Goal: Information Seeking & Learning: Learn about a topic

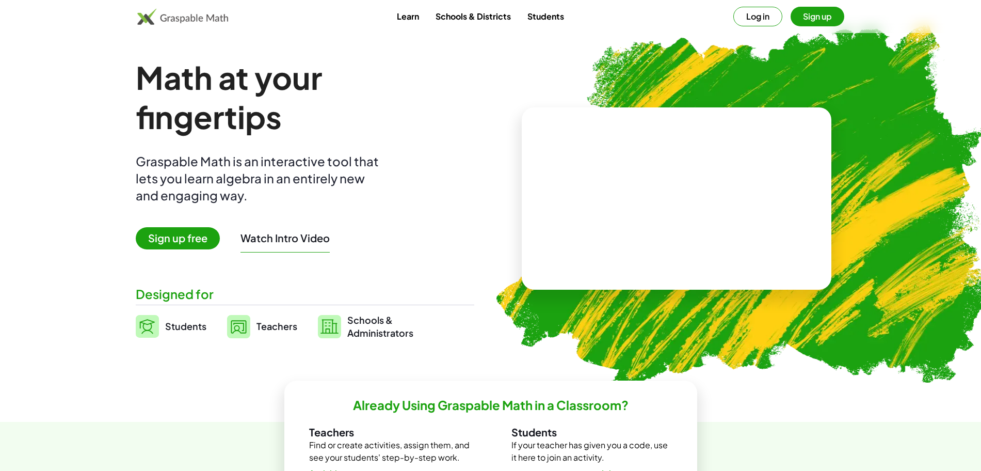
click at [585, 17] on button "Log in" at bounding box center [757, 17] width 49 height 20
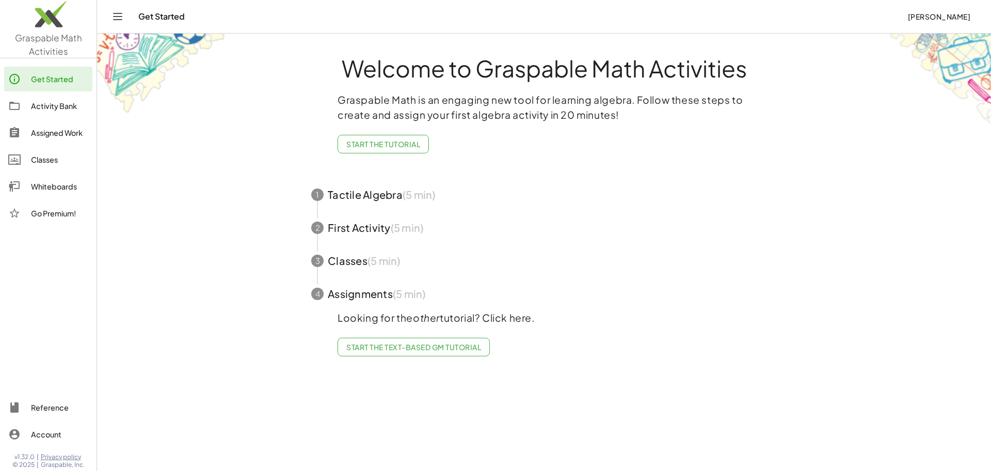
click at [62, 107] on div "Activity Bank" at bounding box center [59, 106] width 57 height 12
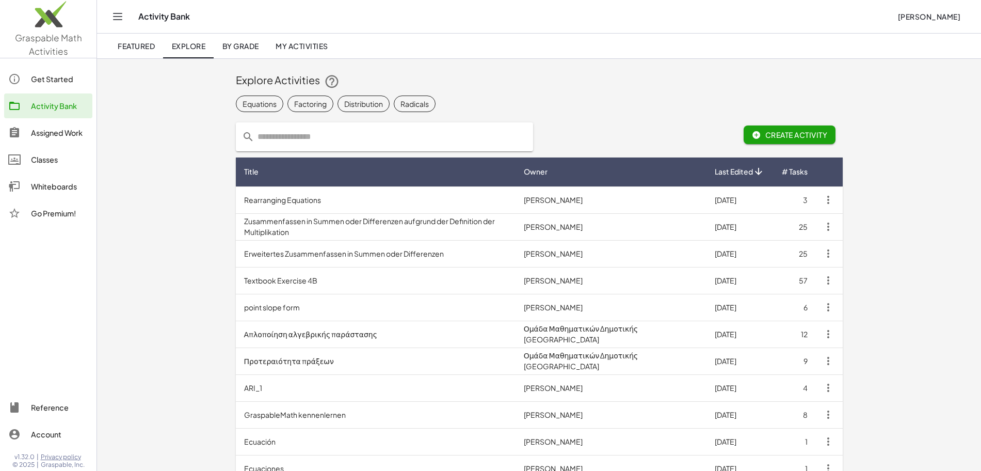
click at [121, 18] on icon "Toggle navigation" at bounding box center [117, 16] width 12 height 12
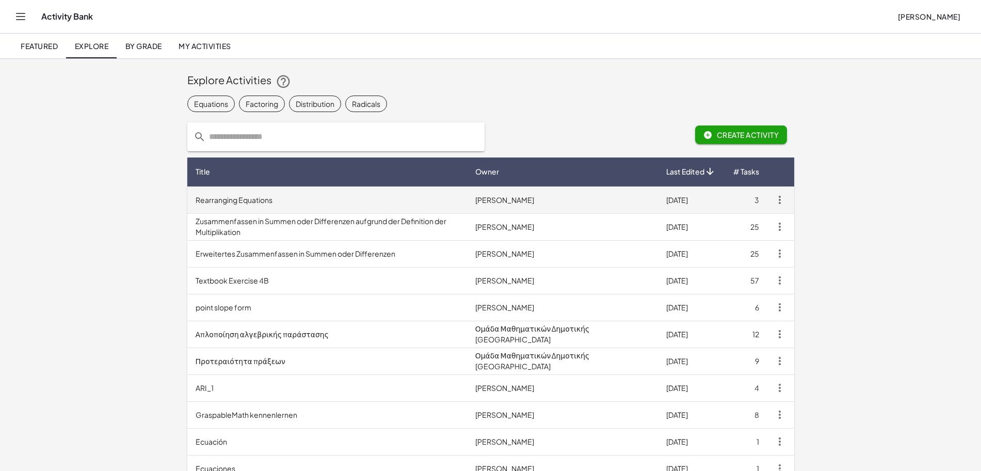
click at [467, 202] on td "Rearranging Equations" at bounding box center [327, 199] width 280 height 27
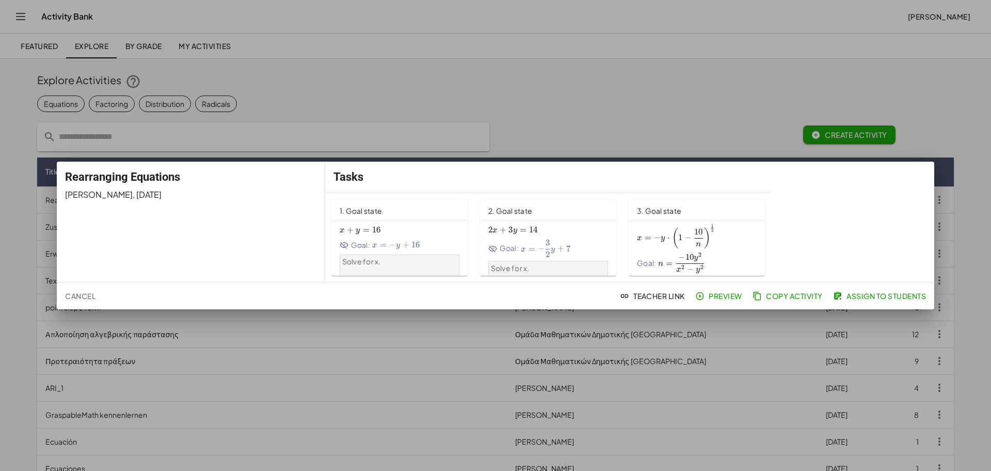
click at [585, 99] on div at bounding box center [495, 235] width 991 height 471
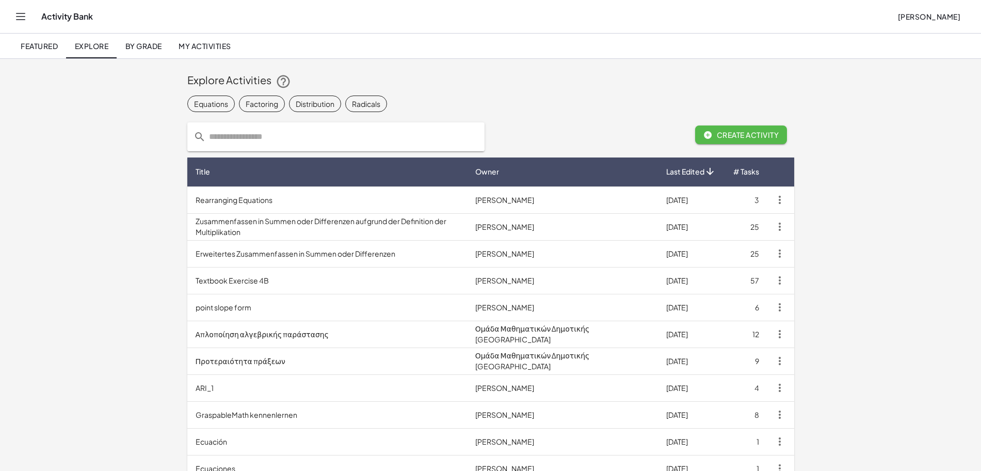
click at [585, 129] on button "Create Activity" at bounding box center [741, 134] width 92 height 19
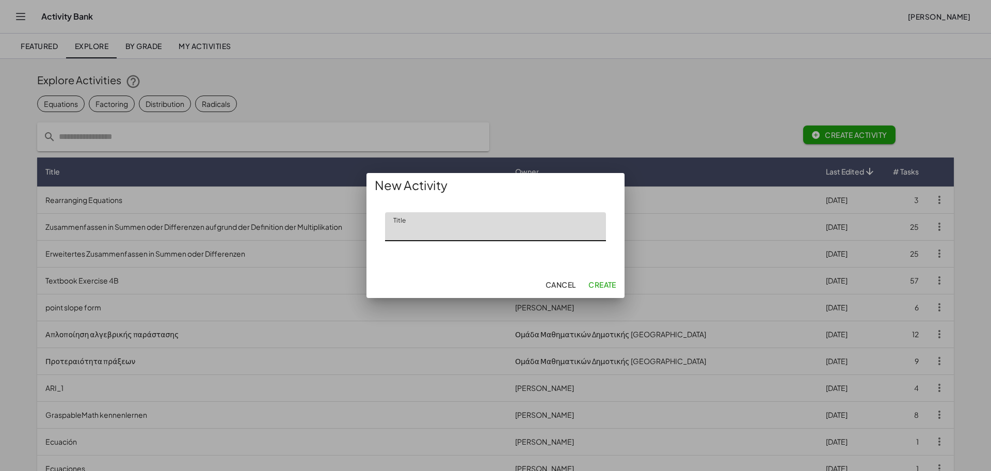
click at [561, 279] on button "Cancel" at bounding box center [560, 284] width 39 height 19
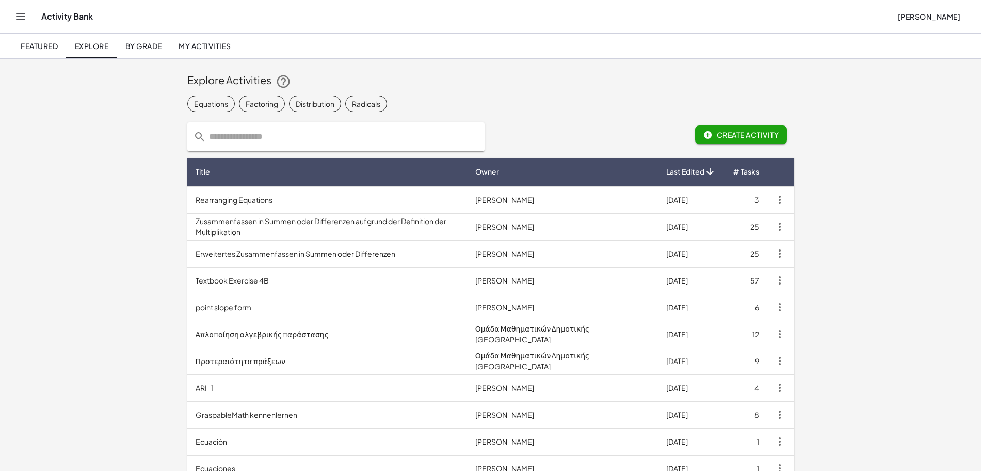
click at [459, 90] on div "Explore Activities" at bounding box center [490, 80] width 607 height 33
